Goal: Task Accomplishment & Management: Complete application form

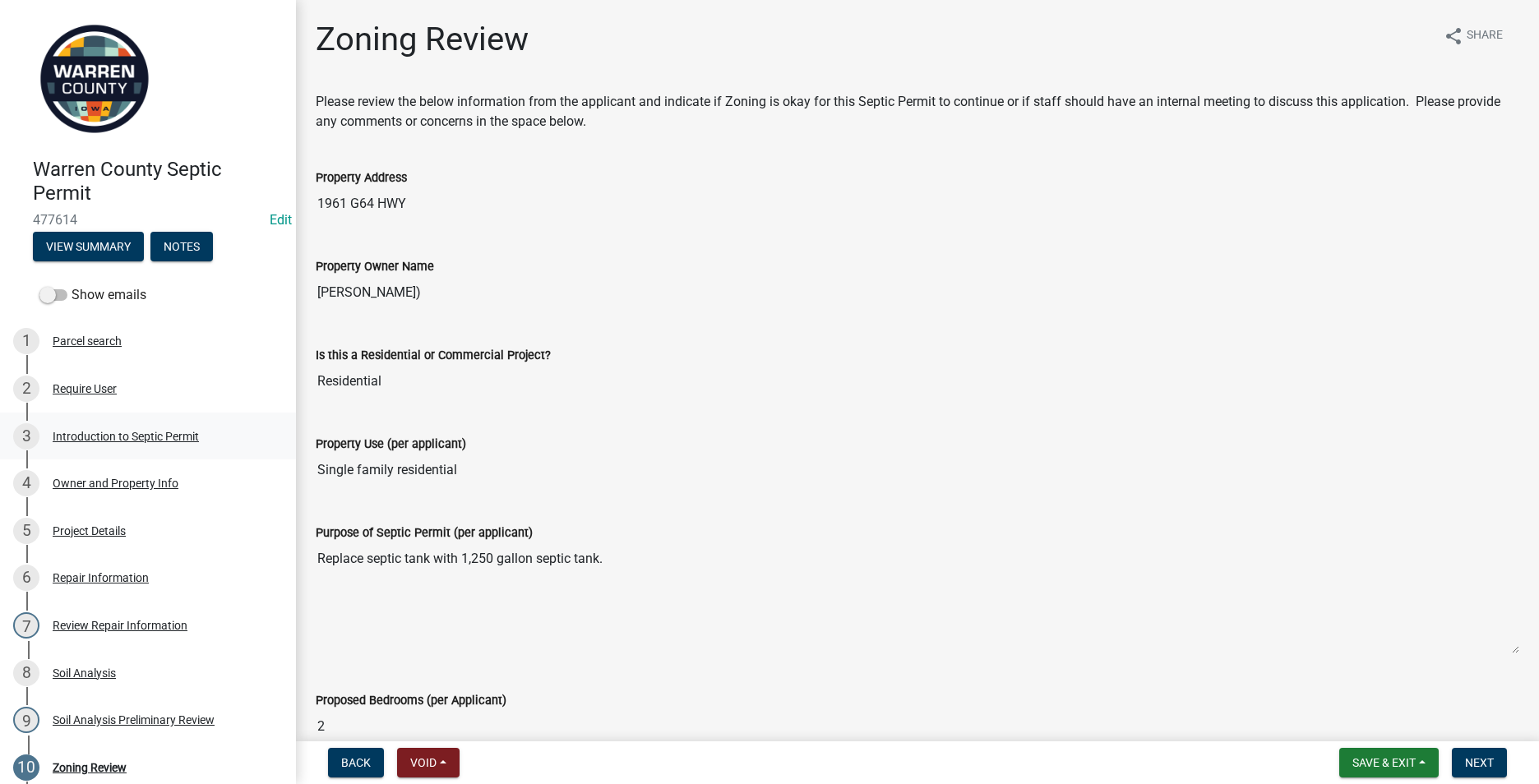
drag, startPoint x: 98, startPoint y: 426, endPoint x: 95, endPoint y: 439, distance: 13.3
click at [98, 426] on div "3 Introduction to Septic Permit" at bounding box center [141, 437] width 256 height 27
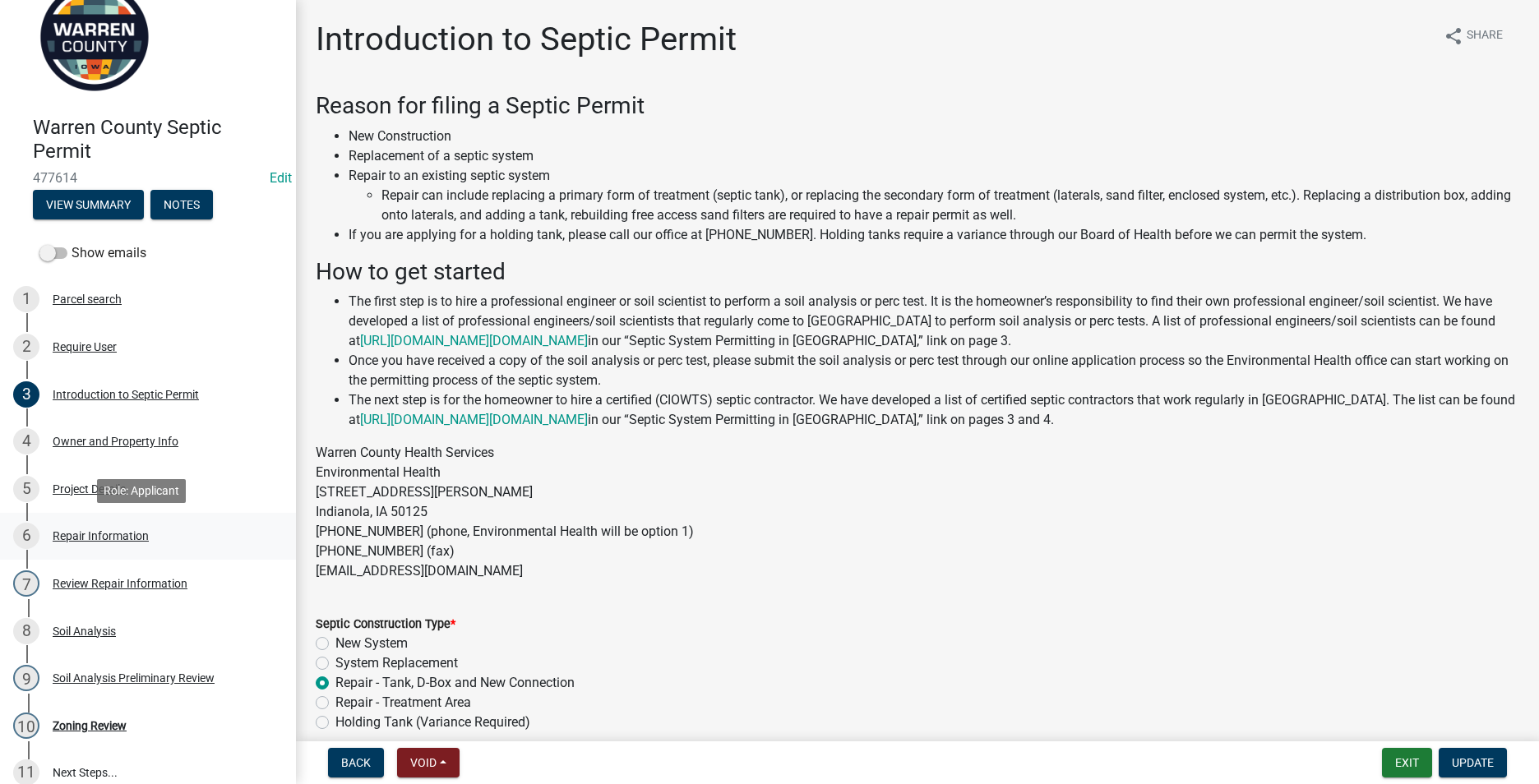
scroll to position [82, 0]
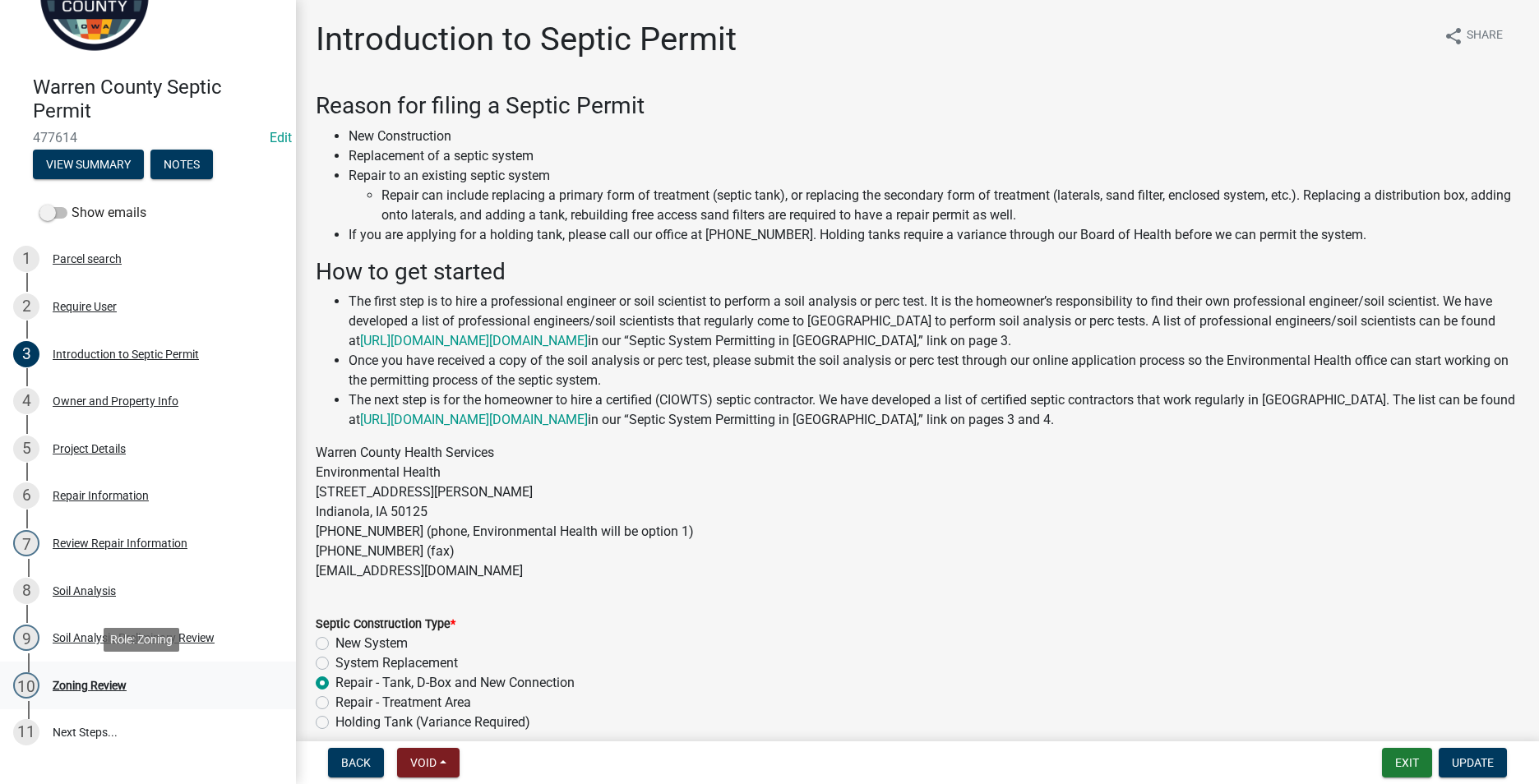
click at [102, 683] on div "Zoning Review" at bounding box center [89, 685] width 74 height 11
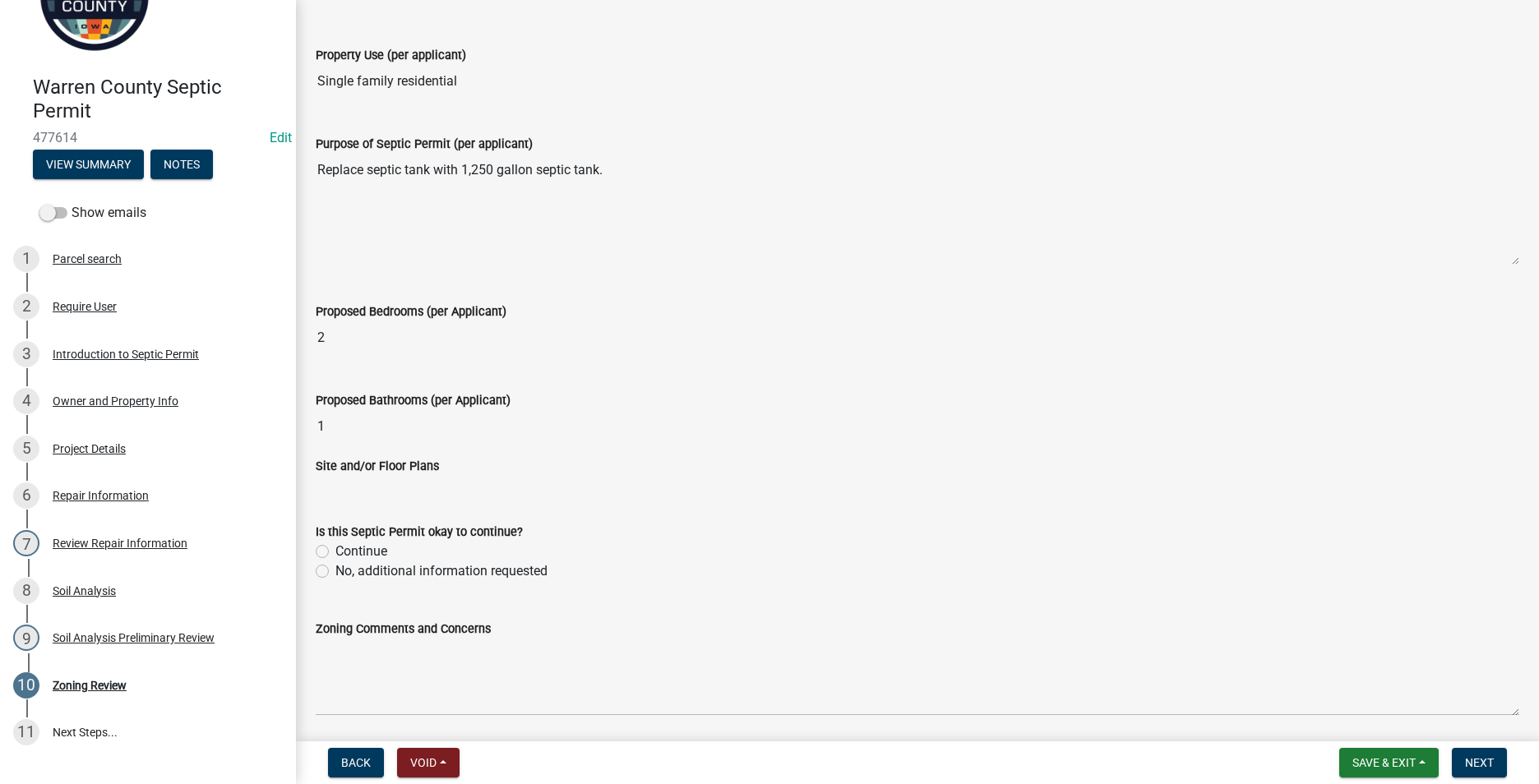
scroll to position [411, 0]
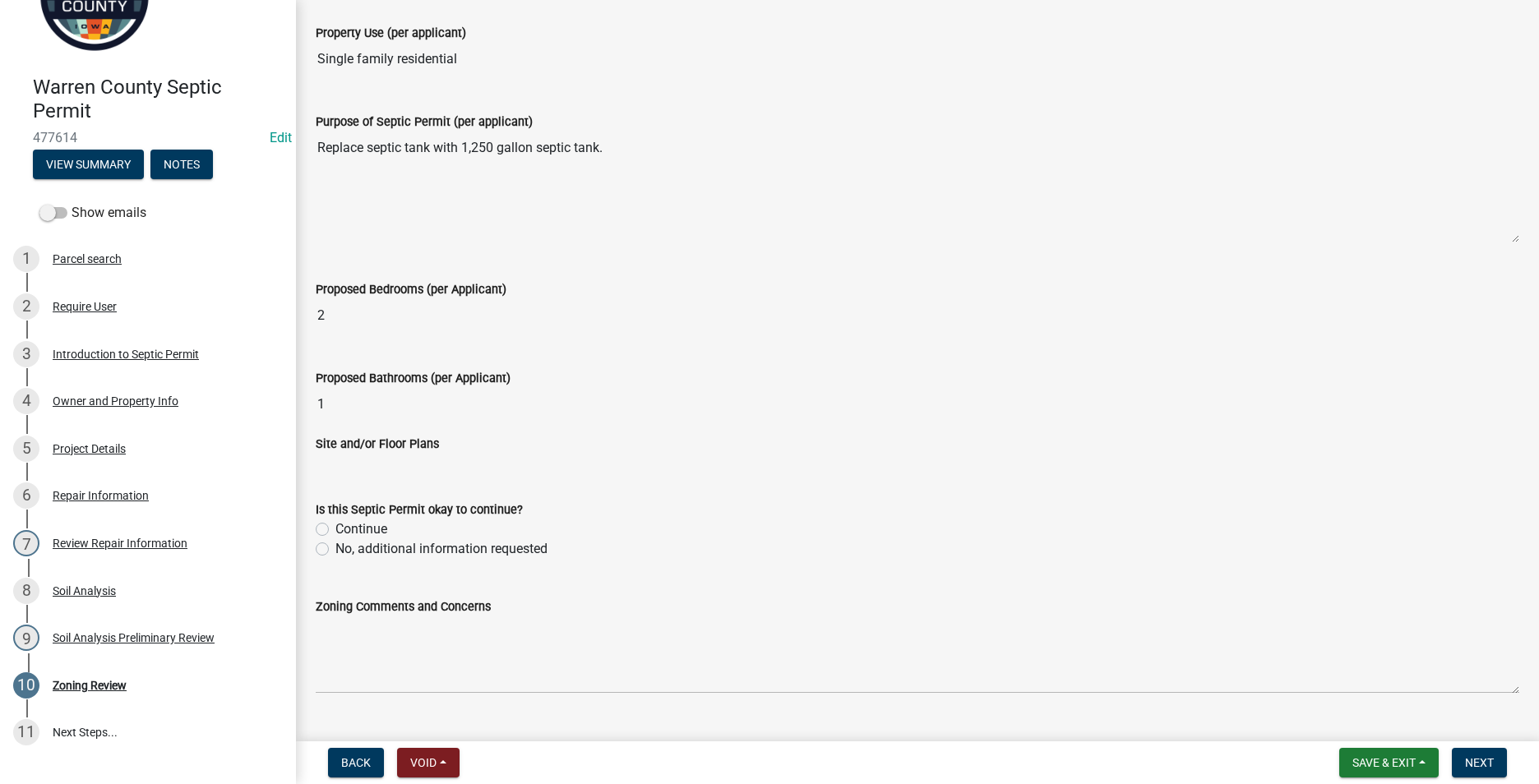
click at [335, 525] on label "Continue" at bounding box center [361, 529] width 52 height 19
click at [335, 525] on input "Continue" at bounding box center [341, 525] width 11 height 11
radio input "true"
click at [1474, 764] on span "Next" at bounding box center [1479, 763] width 29 height 13
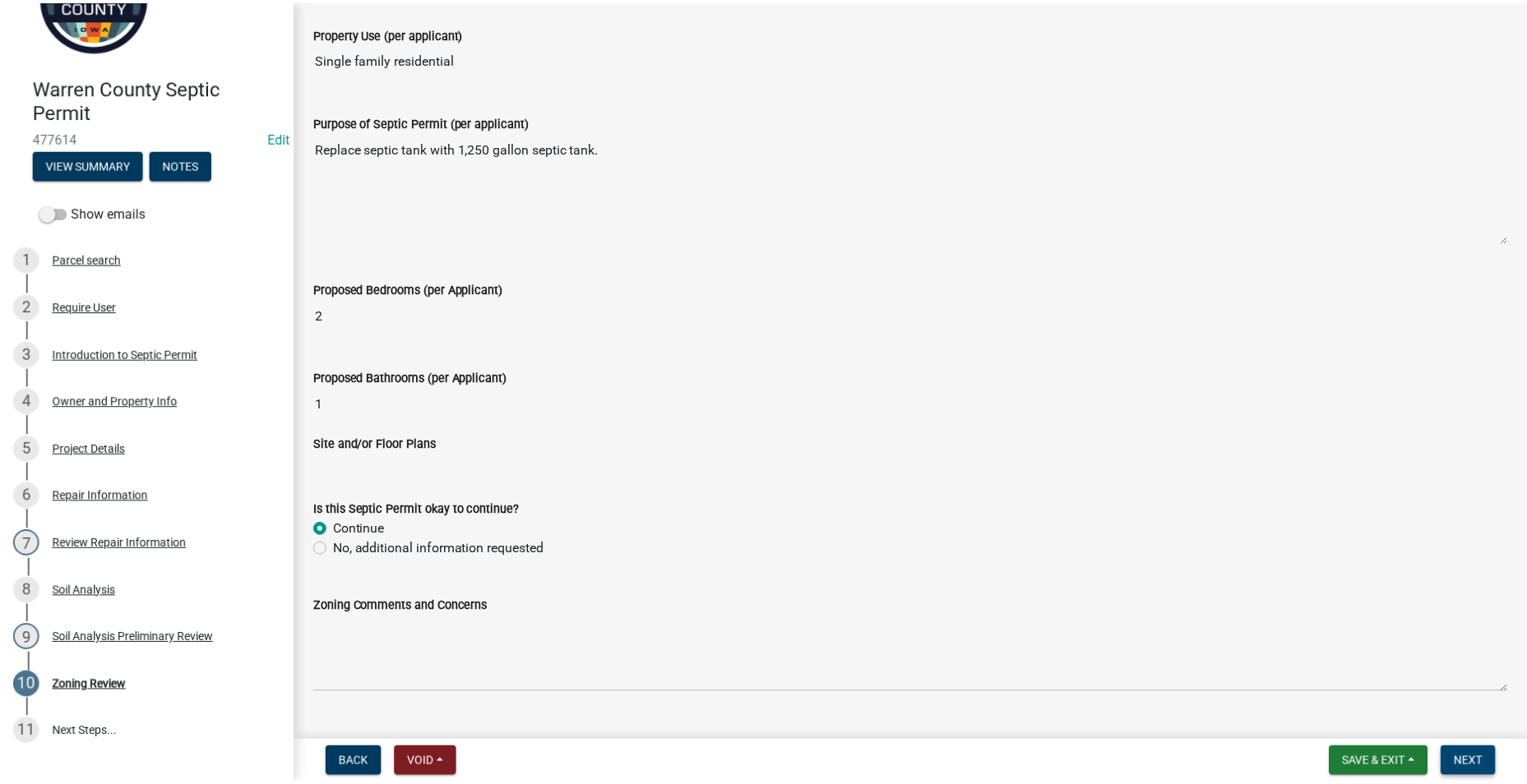
scroll to position [0, 0]
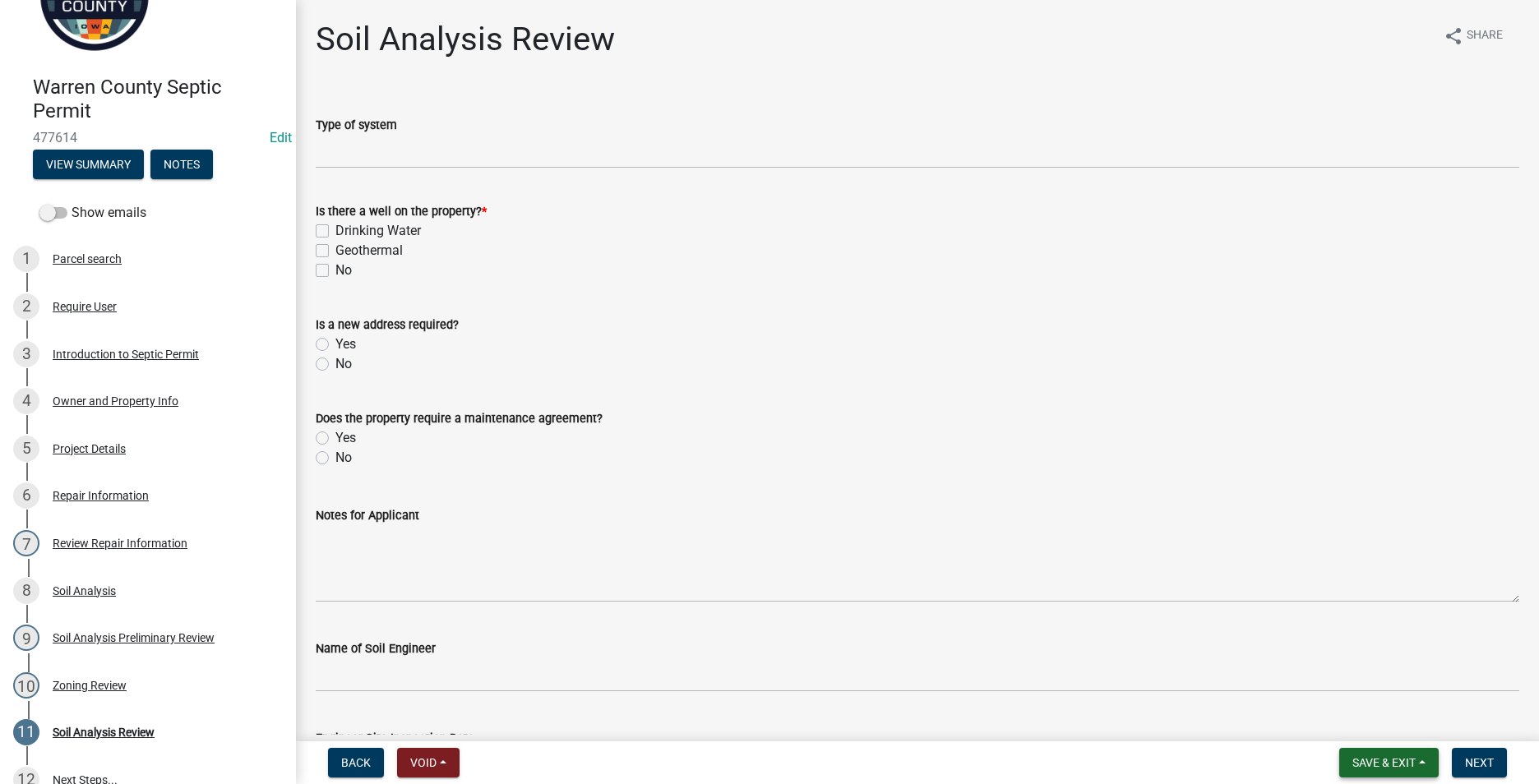
click at [1409, 755] on button "Save & Exit" at bounding box center [1390, 763] width 100 height 29
click at [1375, 711] on button "Save & Exit" at bounding box center [1373, 720] width 132 height 40
